Goal: Information Seeking & Learning: Learn about a topic

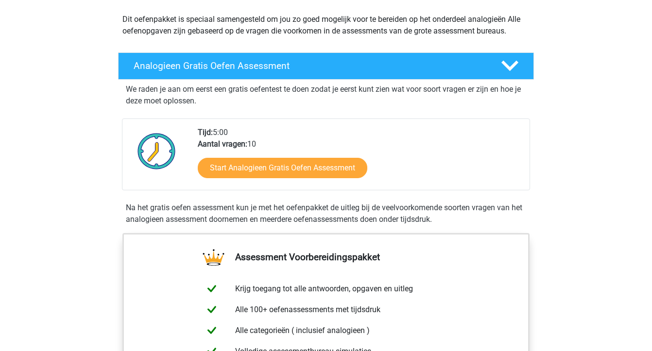
scroll to position [106, 0]
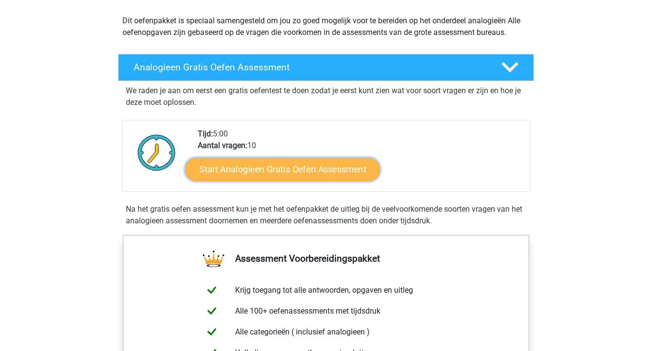
click at [283, 170] on link "Start Analogieen Gratis Oefen Assessment" at bounding box center [282, 168] width 195 height 23
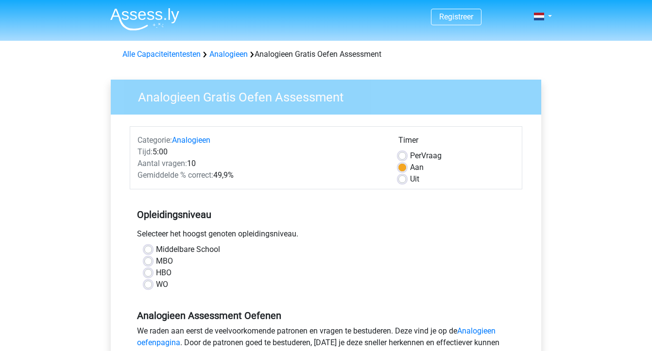
click at [156, 286] on label "WO" at bounding box center [162, 285] width 12 height 12
click at [148, 286] on input "WO" at bounding box center [148, 284] width 8 height 10
radio input "true"
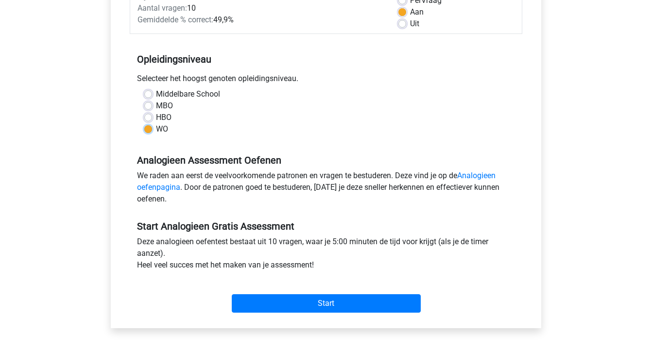
scroll to position [163, 0]
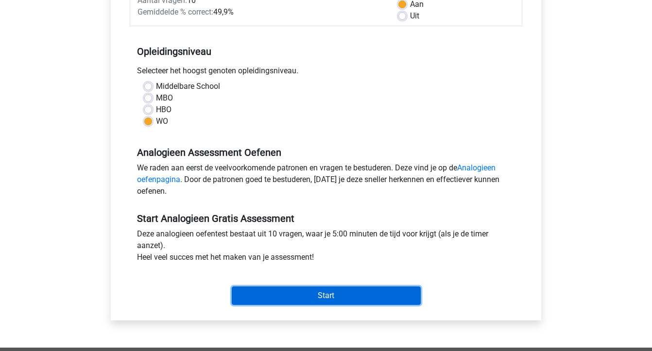
click at [381, 287] on input "Start" at bounding box center [326, 296] width 189 height 18
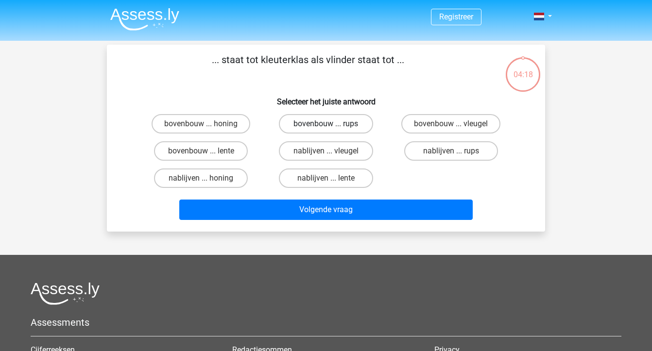
click at [344, 125] on label "bovenbouw ... rups" at bounding box center [326, 123] width 94 height 19
click at [332, 125] on input "bovenbouw ... rups" at bounding box center [329, 127] width 6 height 6
radio input "true"
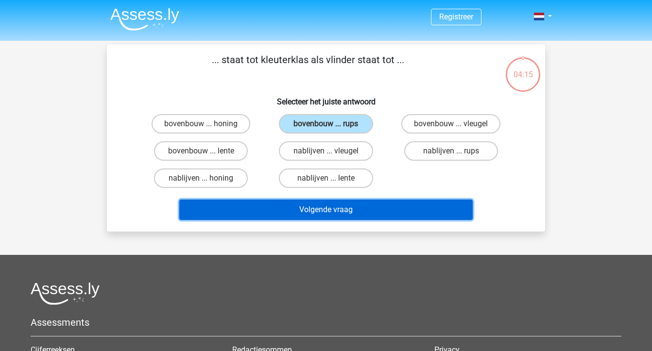
click at [393, 211] on button "Volgende vraag" at bounding box center [326, 210] width 294 height 20
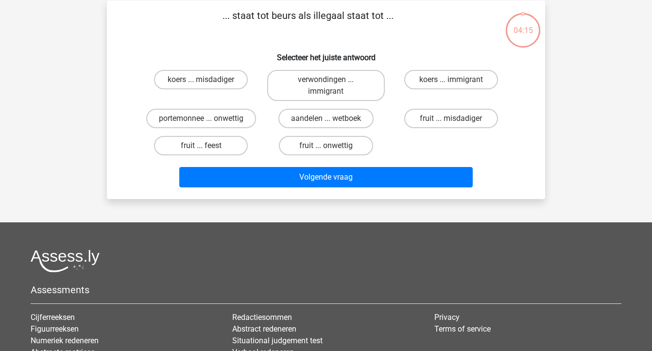
scroll to position [45, 0]
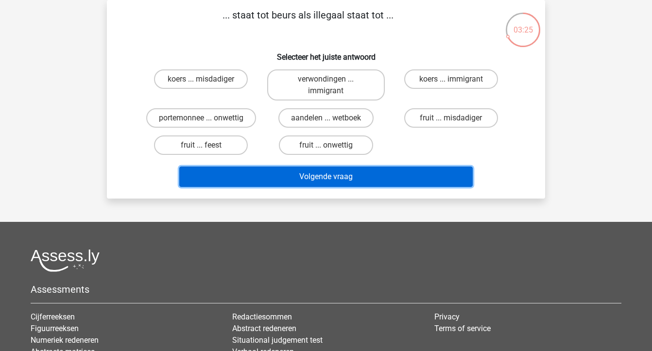
click at [398, 173] on button "Volgende vraag" at bounding box center [326, 177] width 294 height 20
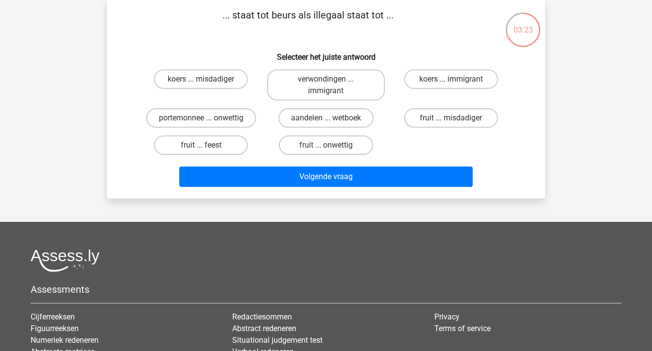
click at [405, 137] on div "koers ... misdadiger verwondingen ... immigrant koers ... immigrant portemonnee…" at bounding box center [325, 112] width 375 height 93
click at [419, 81] on label "koers ... immigrant" at bounding box center [451, 78] width 94 height 19
click at [451, 81] on input "koers ... immigrant" at bounding box center [454, 82] width 6 height 6
radio input "true"
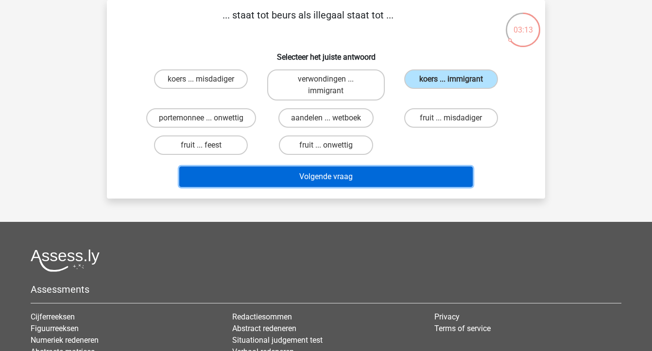
click at [393, 167] on button "Volgende vraag" at bounding box center [326, 177] width 294 height 20
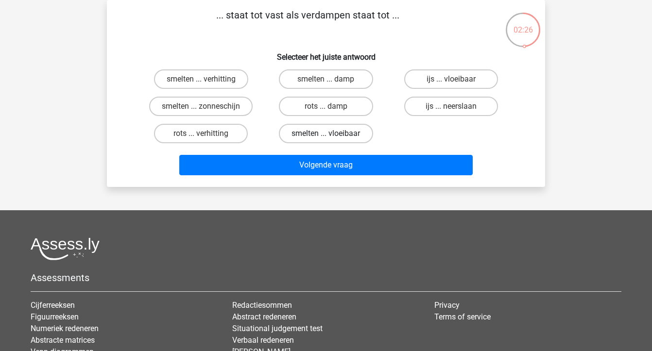
click at [340, 135] on label "smelten ... vloeibaar" at bounding box center [326, 133] width 94 height 19
click at [332, 135] on input "smelten ... vloeibaar" at bounding box center [329, 137] width 6 height 6
radio input "true"
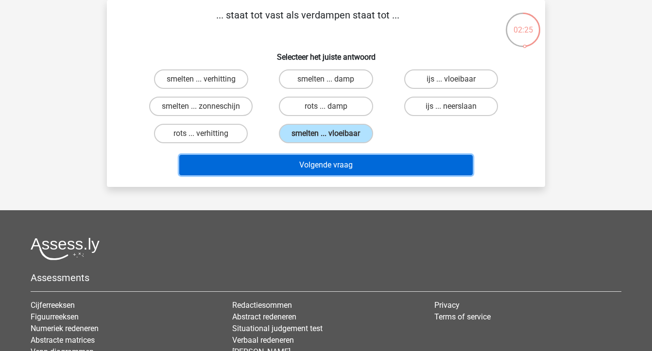
click at [360, 170] on button "Volgende vraag" at bounding box center [326, 165] width 294 height 20
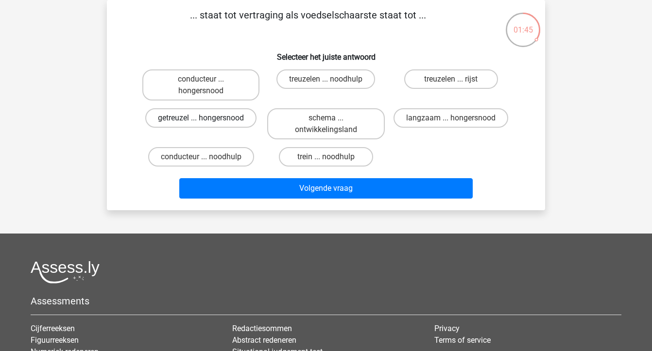
click at [215, 108] on label "getreuzel ... hongersnood" at bounding box center [200, 117] width 111 height 19
click at [207, 118] on input "getreuzel ... hongersnood" at bounding box center [204, 121] width 6 height 6
radio input "true"
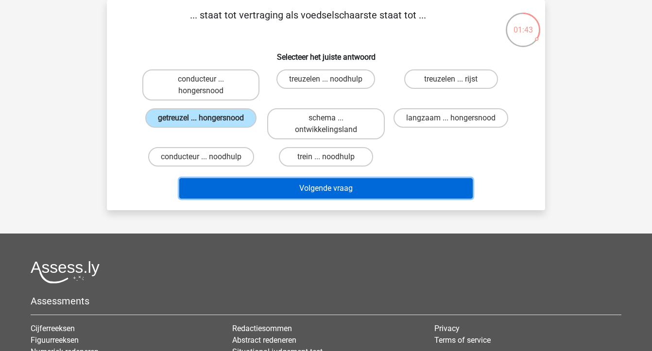
click at [299, 178] on button "Volgende vraag" at bounding box center [326, 188] width 294 height 20
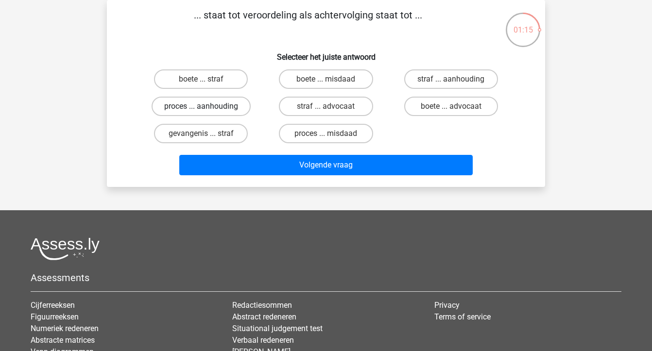
click at [222, 106] on label "proces ... aanhouding" at bounding box center [201, 106] width 99 height 19
click at [207, 106] on input "proces ... aanhouding" at bounding box center [204, 109] width 6 height 6
radio input "true"
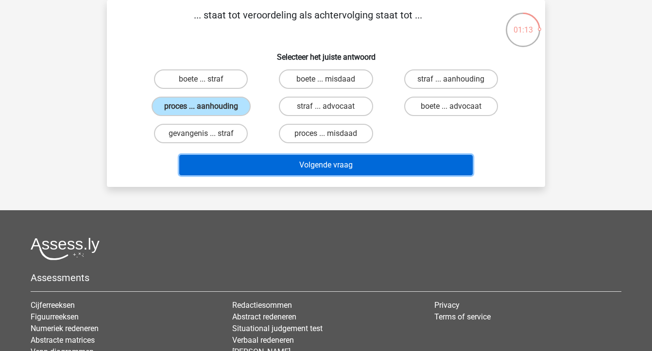
click at [304, 168] on button "Volgende vraag" at bounding box center [326, 165] width 294 height 20
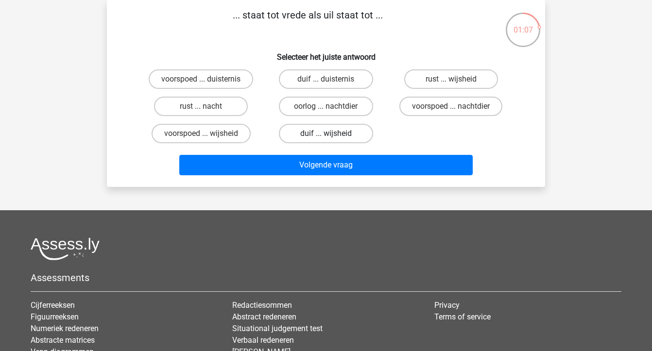
click at [334, 132] on label "duif ... wijsheid" at bounding box center [326, 133] width 94 height 19
click at [332, 134] on input "duif ... wijsheid" at bounding box center [329, 137] width 6 height 6
radio input "true"
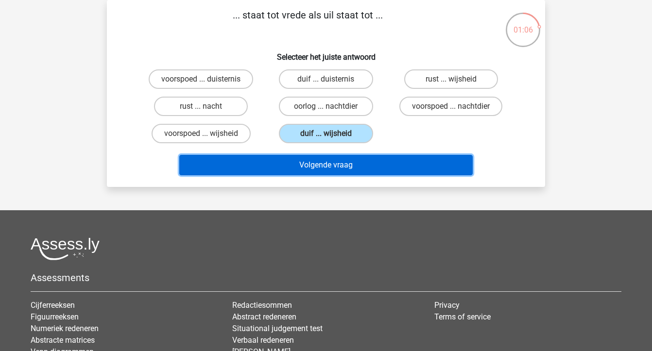
click at [345, 168] on button "Volgende vraag" at bounding box center [326, 165] width 294 height 20
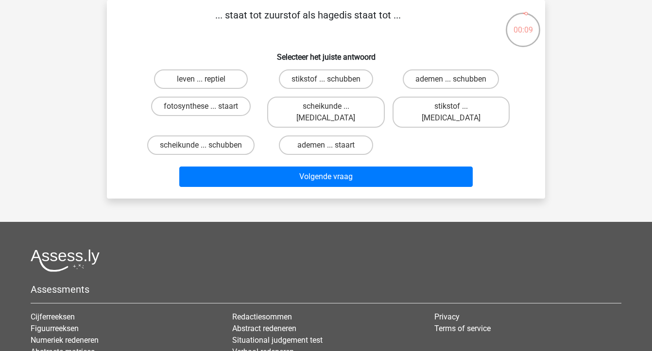
click at [455, 110] on input "stikstof ... krokodil" at bounding box center [454, 109] width 6 height 6
radio input "true"
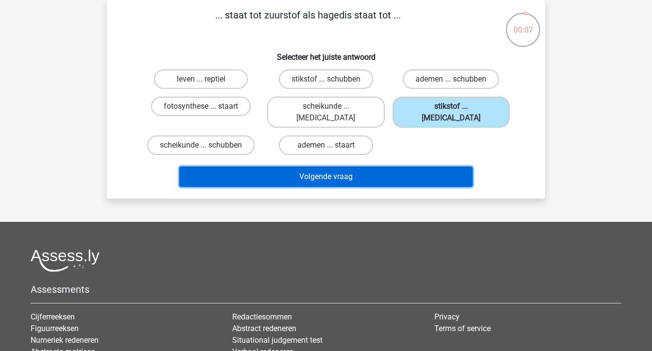
click at [444, 167] on button "Volgende vraag" at bounding box center [326, 177] width 294 height 20
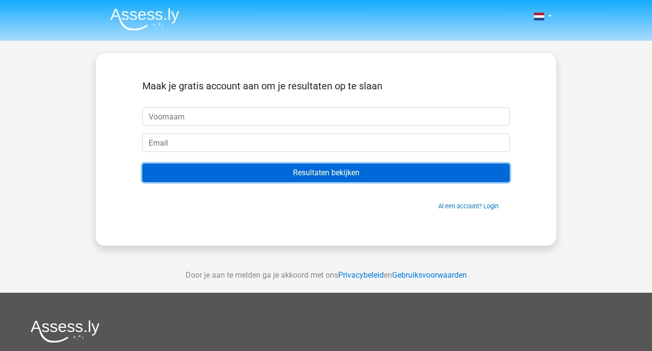
click at [413, 173] on input "Resultaten bekijken" at bounding box center [325, 173] width 367 height 18
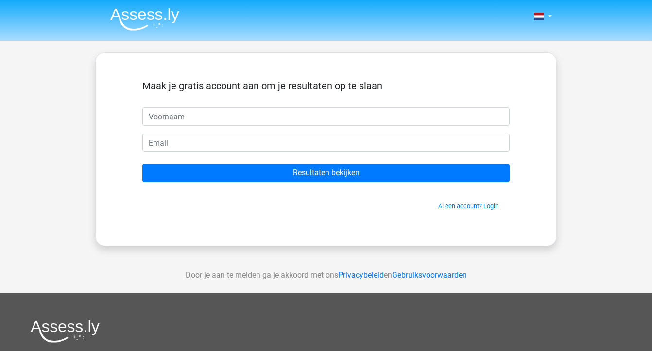
click at [384, 209] on span "Al een account? Login" at bounding box center [325, 206] width 359 height 9
